Goal: Information Seeking & Learning: Find specific page/section

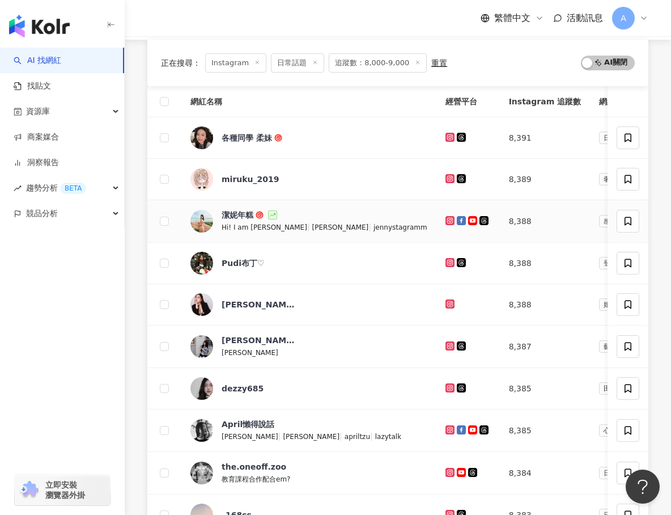
scroll to position [131, 0]
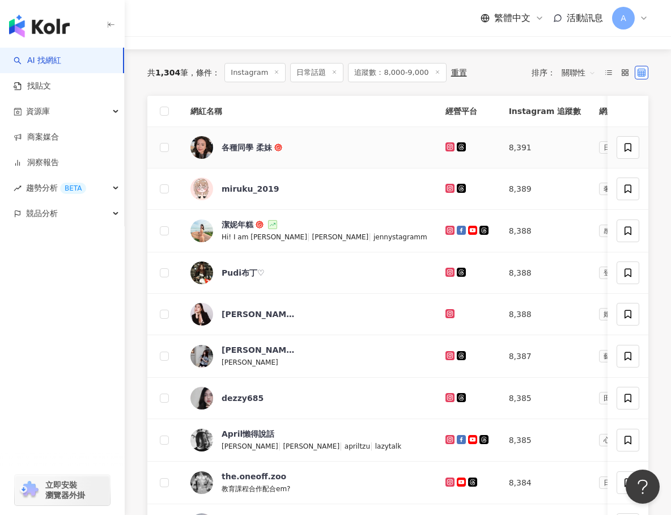
click at [446, 150] on icon at bounding box center [450, 146] width 9 height 9
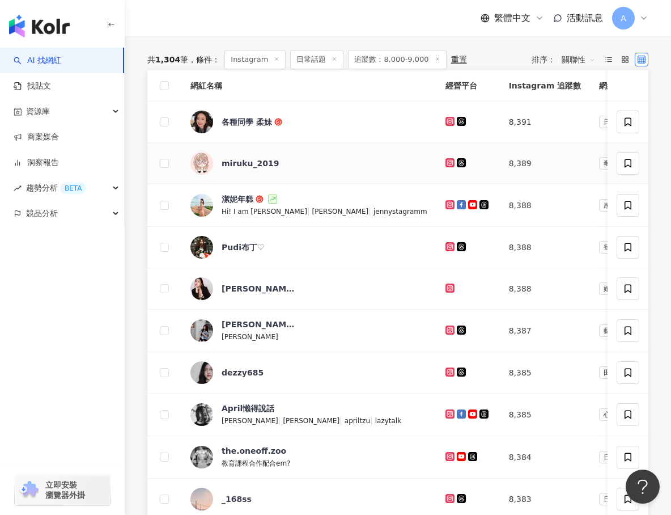
scroll to position [108, 0]
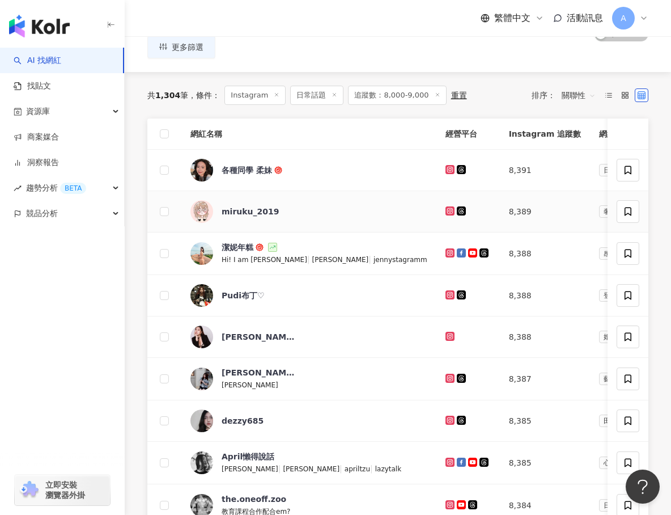
click at [446, 206] on icon at bounding box center [450, 210] width 9 height 9
click at [449, 252] on icon at bounding box center [450, 253] width 2 height 2
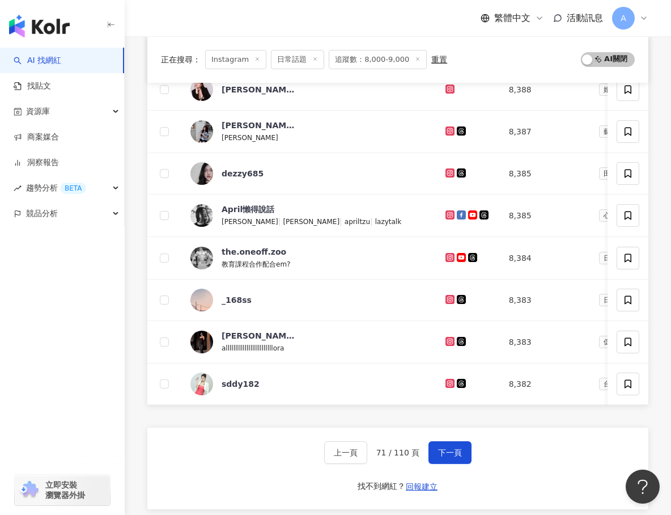
scroll to position [412, 0]
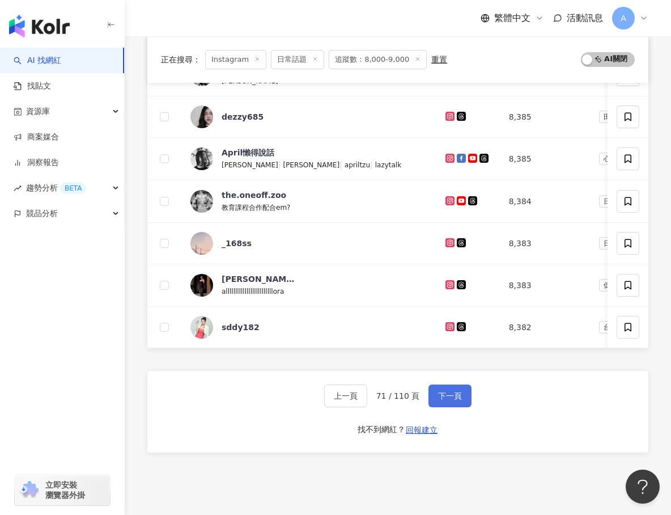
click at [449, 397] on span "下一頁" at bounding box center [450, 395] width 24 height 9
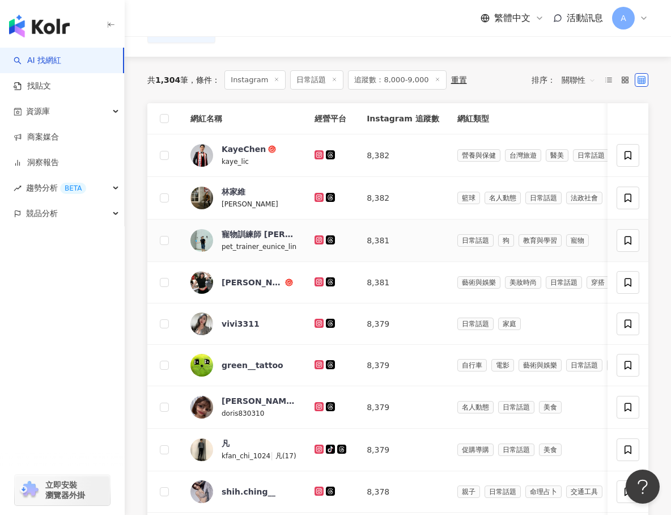
scroll to position [120, 0]
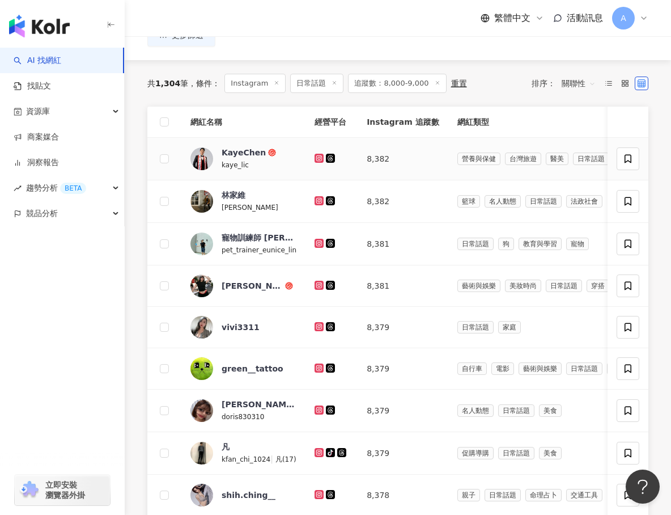
click at [315, 154] on icon at bounding box center [319, 158] width 9 height 9
click at [320, 197] on icon at bounding box center [319, 200] width 9 height 9
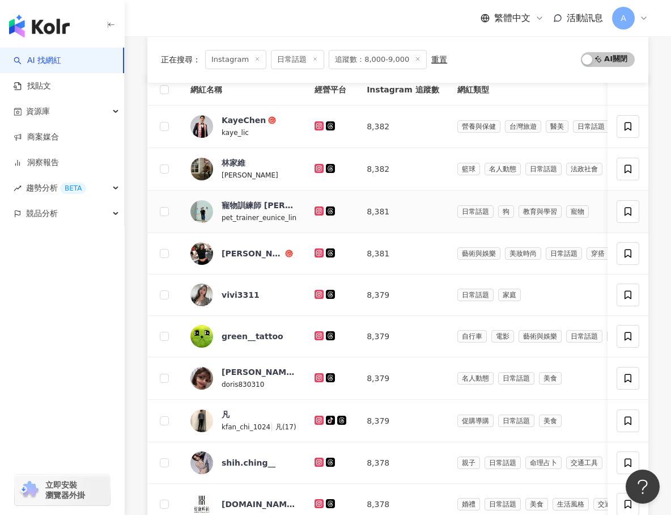
scroll to position [152, 0]
click at [316, 214] on icon at bounding box center [319, 211] width 9 height 9
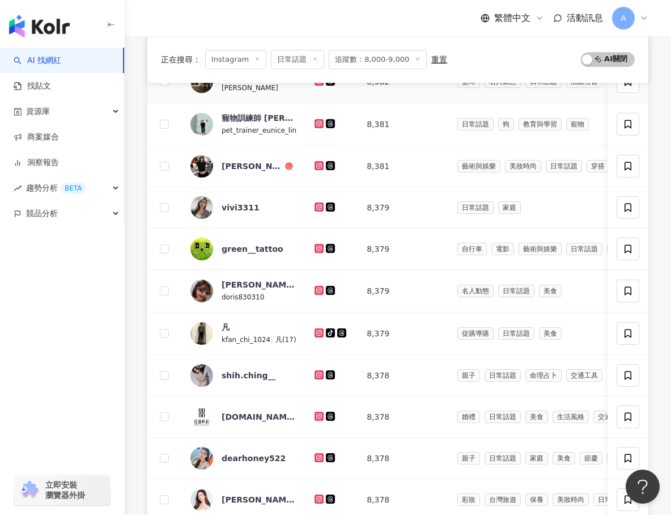
scroll to position [241, 0]
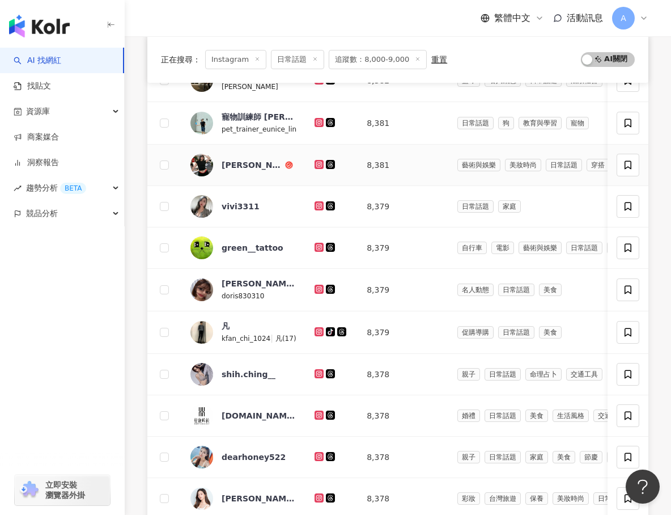
click at [319, 166] on icon at bounding box center [319, 164] width 5 height 5
click at [319, 209] on icon at bounding box center [319, 205] width 9 height 9
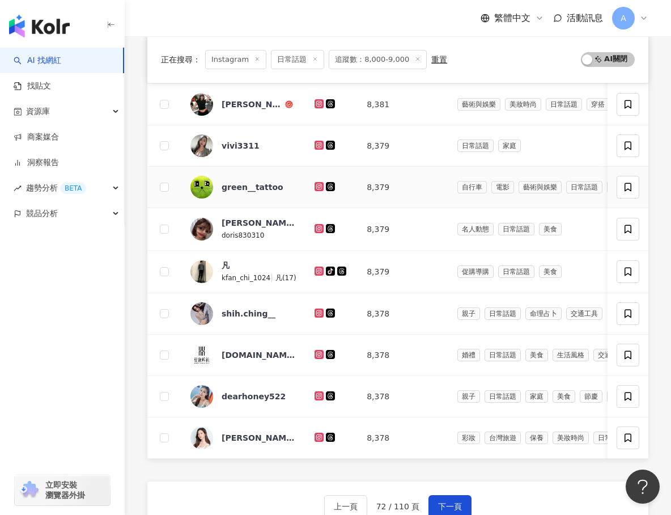
scroll to position [304, 0]
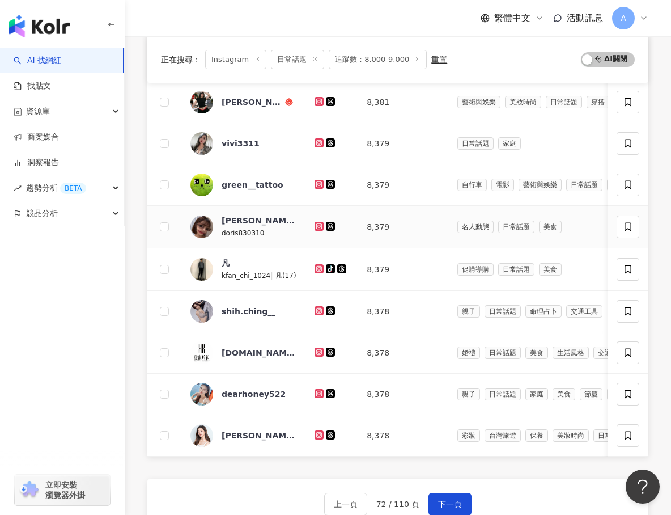
click at [315, 227] on icon at bounding box center [319, 226] width 9 height 9
click at [318, 266] on icon at bounding box center [319, 268] width 7 height 7
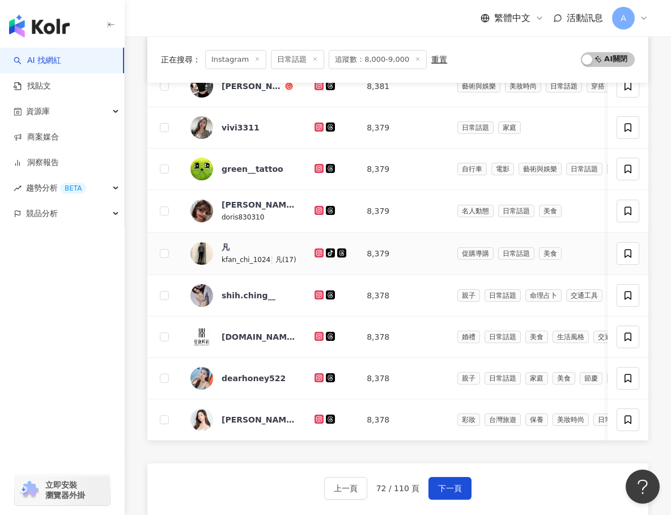
scroll to position [322, 0]
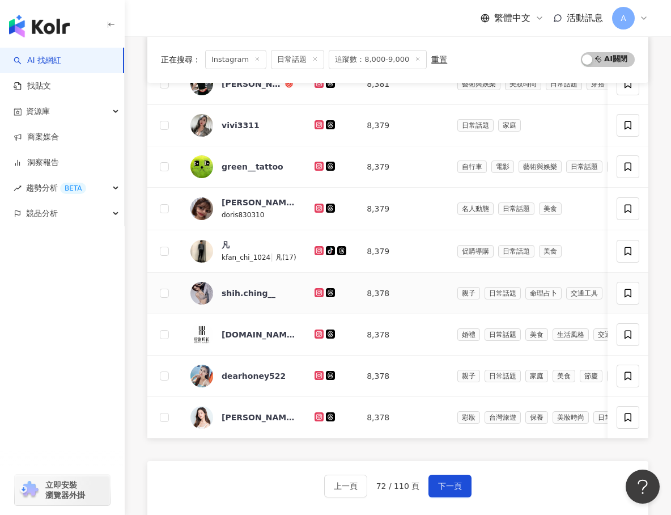
click at [318, 288] on icon at bounding box center [319, 292] width 9 height 9
click at [318, 375] on icon at bounding box center [319, 375] width 2 height 2
click at [319, 413] on icon at bounding box center [319, 416] width 9 height 9
click at [441, 491] on button "下一頁" at bounding box center [450, 486] width 43 height 23
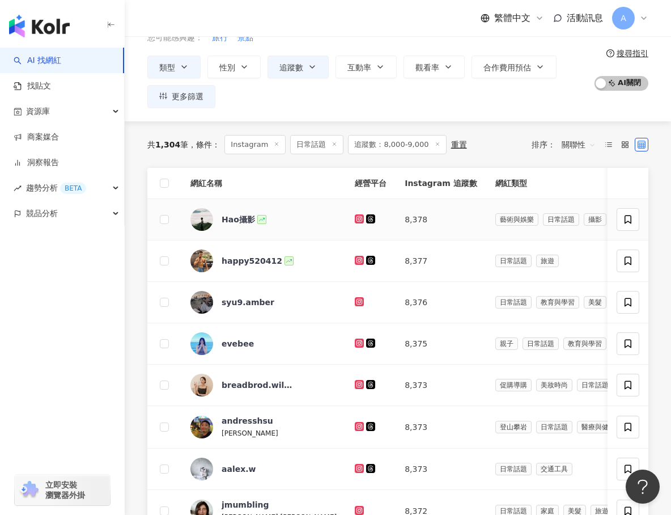
scroll to position [64, 0]
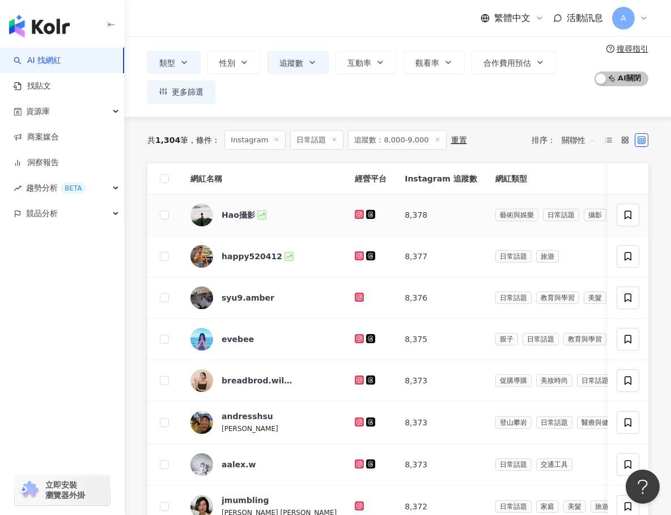
click at [356, 217] on icon at bounding box center [359, 214] width 7 height 7
click at [346, 248] on td at bounding box center [371, 256] width 50 height 41
click at [356, 253] on icon at bounding box center [359, 255] width 7 height 7
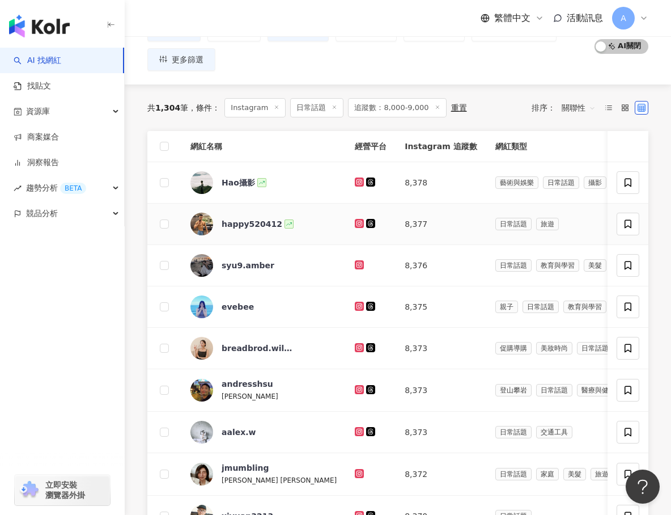
scroll to position [102, 0]
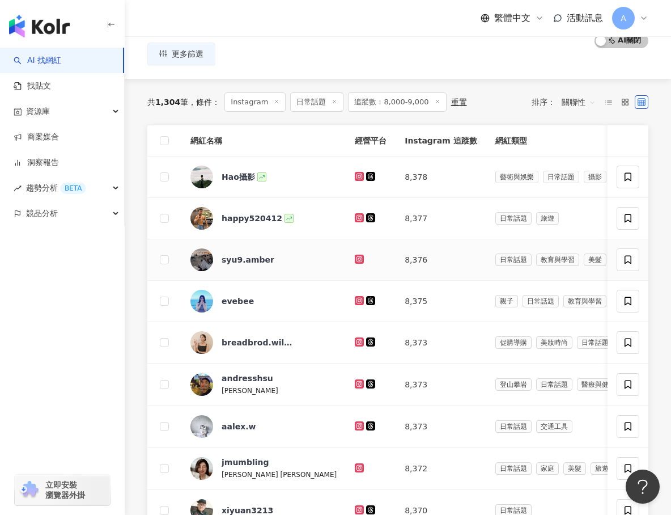
click at [355, 253] on div at bounding box center [371, 259] width 32 height 12
click at [357, 259] on icon at bounding box center [359, 258] width 5 height 5
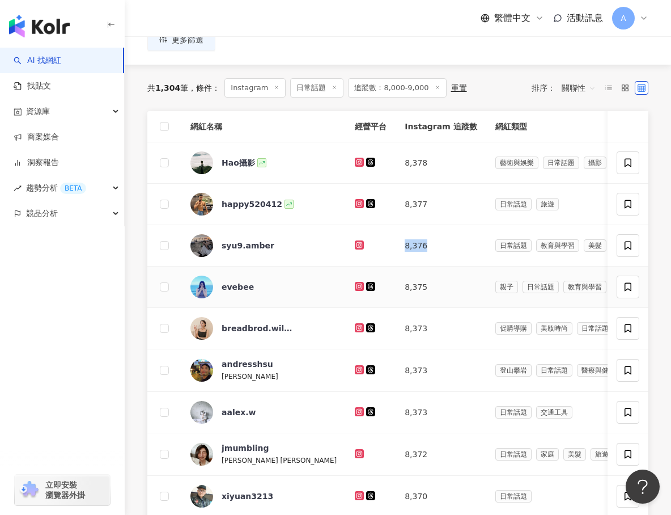
click at [357, 284] on icon at bounding box center [359, 286] width 5 height 5
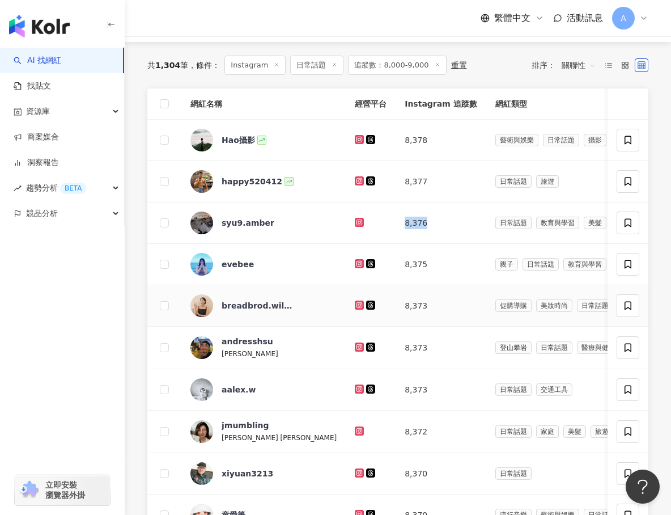
click at [355, 301] on icon at bounding box center [359, 305] width 9 height 9
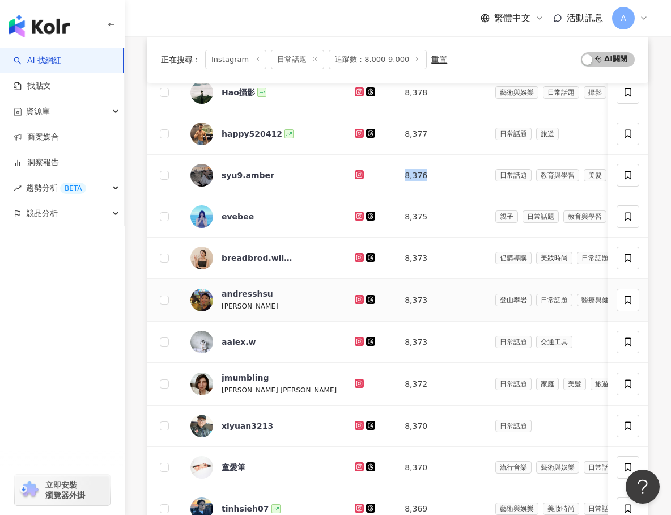
click at [356, 302] on icon at bounding box center [359, 299] width 7 height 7
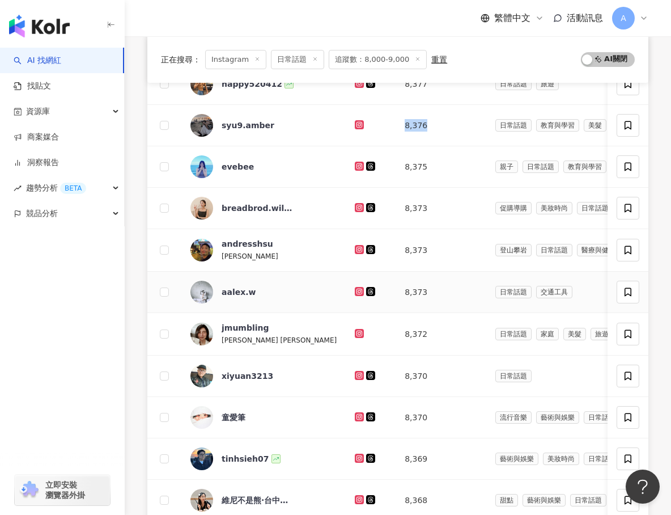
scroll to position [265, 0]
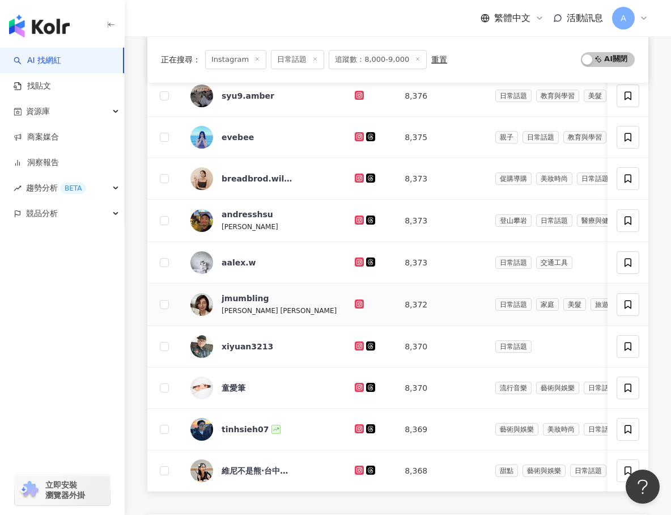
click at [346, 303] on td at bounding box center [371, 305] width 50 height 43
click at [356, 259] on icon at bounding box center [359, 262] width 7 height 7
click at [355, 302] on icon at bounding box center [359, 303] width 9 height 9
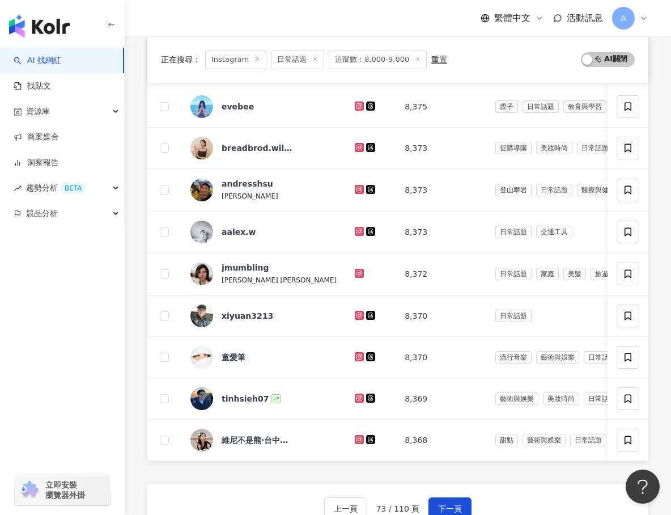
scroll to position [298, 0]
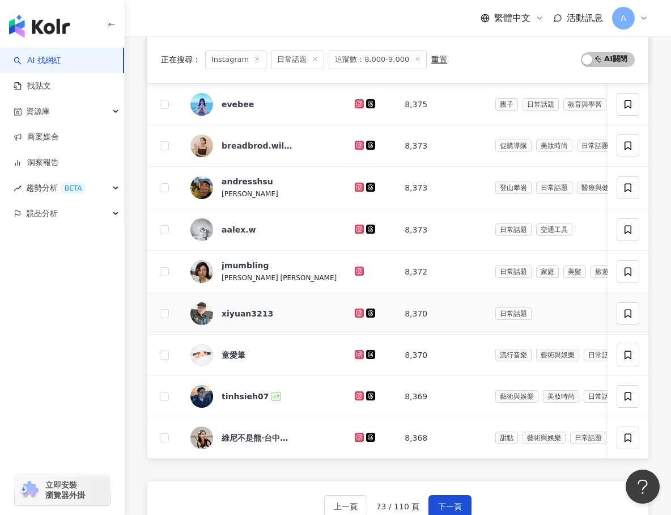
click at [357, 314] on icon at bounding box center [359, 312] width 5 height 5
click at [357, 353] on icon at bounding box center [359, 354] width 5 height 5
click at [355, 390] on div at bounding box center [371, 396] width 32 height 12
click at [356, 396] on icon at bounding box center [359, 395] width 7 height 7
click at [355, 434] on icon at bounding box center [359, 437] width 9 height 9
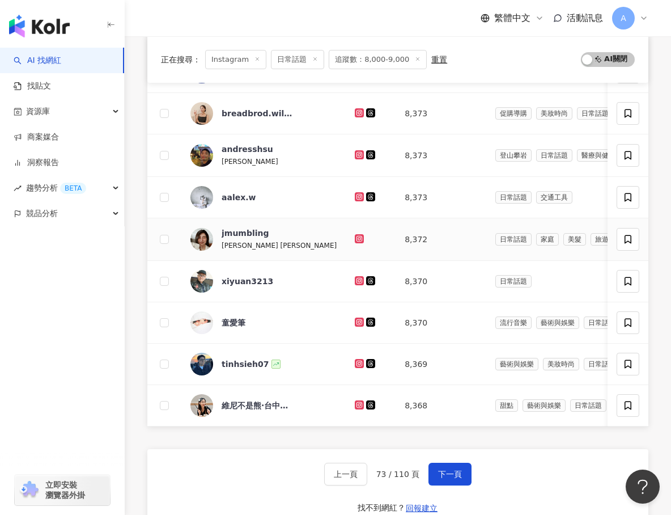
scroll to position [332, 0]
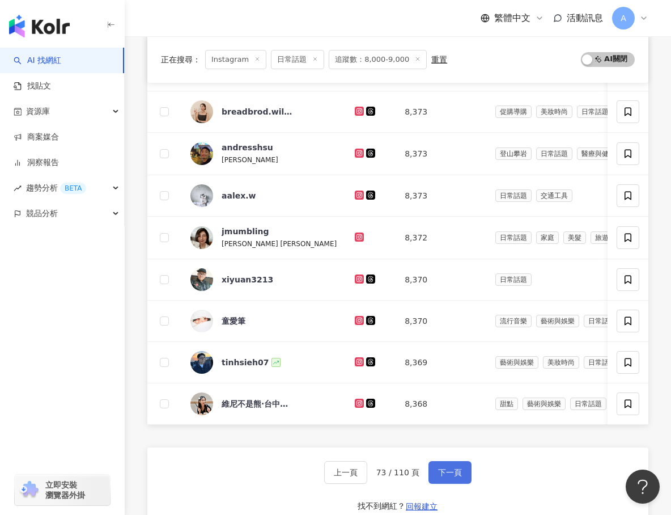
click at [438, 469] on span "下一頁" at bounding box center [450, 472] width 24 height 9
